Goal: Find contact information: Find contact information

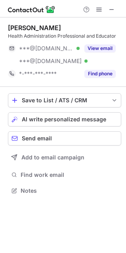
scroll to position [186, 126]
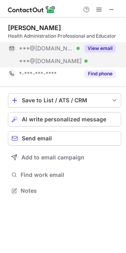
click at [100, 48] on button "View email" at bounding box center [100, 49] width 31 height 8
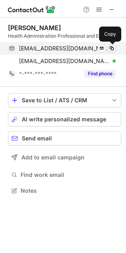
click at [110, 49] on span at bounding box center [112, 48] width 6 height 6
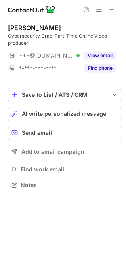
scroll to position [180, 126]
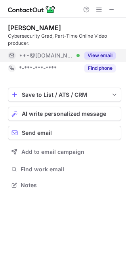
click at [101, 53] on button "View email" at bounding box center [100, 56] width 31 height 8
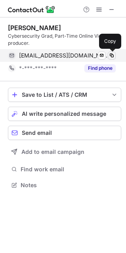
click at [110, 53] on span at bounding box center [112, 55] width 6 height 6
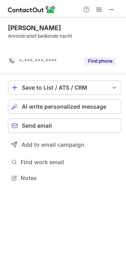
scroll to position [160, 126]
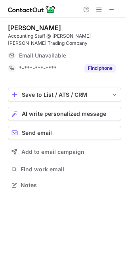
scroll to position [180, 126]
click at [113, 8] on span at bounding box center [112, 9] width 6 height 6
